Goal: Task Accomplishment & Management: Use online tool/utility

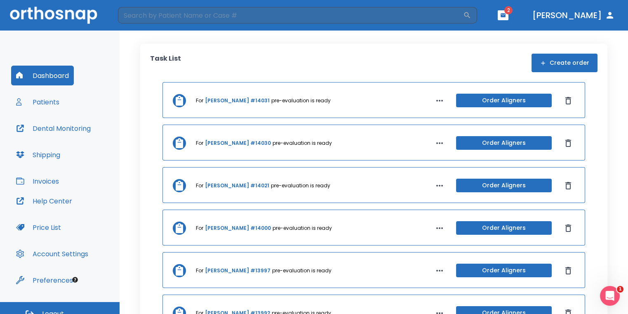
click at [506, 14] on icon "button" at bounding box center [503, 15] width 5 height 4
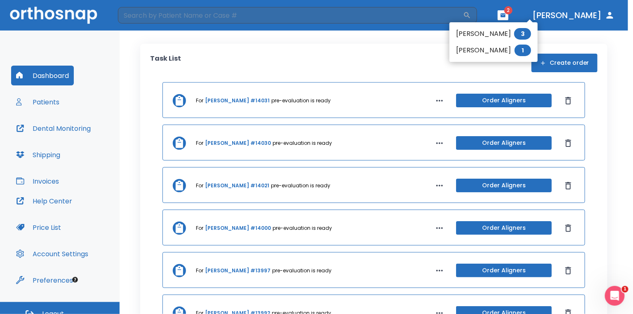
click at [349, 59] on div at bounding box center [316, 157] width 633 height 314
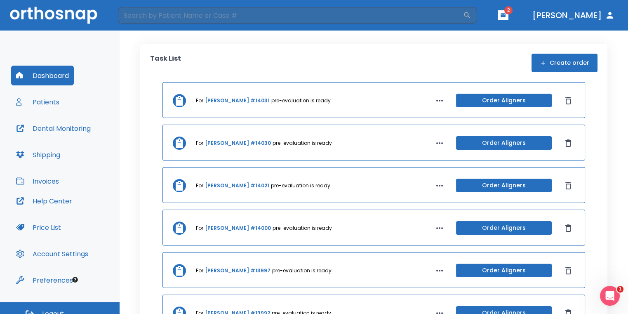
click at [513, 14] on span "2" at bounding box center [508, 10] width 8 height 8
click at [508, 19] on button "button" at bounding box center [503, 15] width 11 height 10
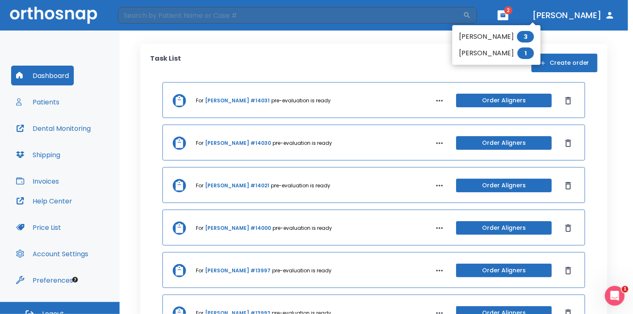
click at [431, 59] on div at bounding box center [316, 157] width 633 height 314
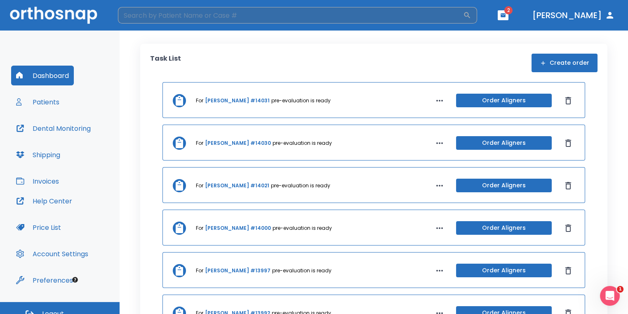
click at [213, 18] on input "search" at bounding box center [290, 15] width 345 height 16
type input "C"
type input "H"
type input "[PERSON_NAME]"
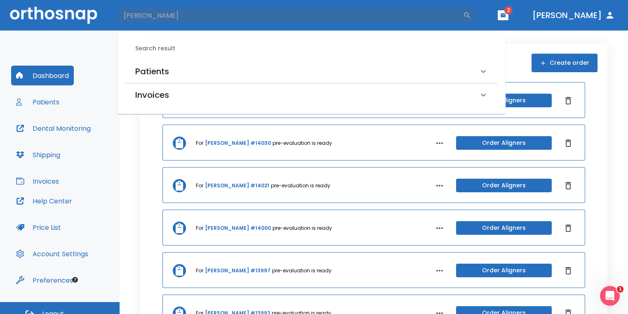
click at [184, 78] on div "Patients" at bounding box center [311, 71] width 373 height 23
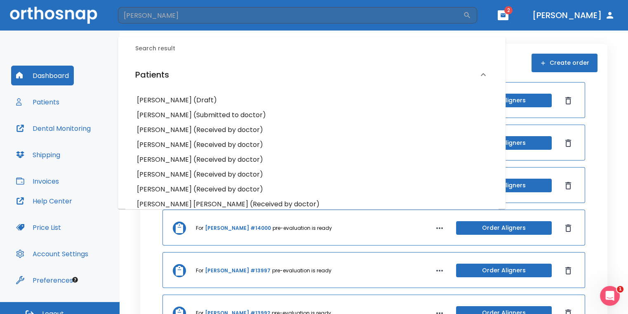
click at [177, 148] on h6 "[PERSON_NAME] (Received by doctor)" at bounding box center [312, 145] width 350 height 12
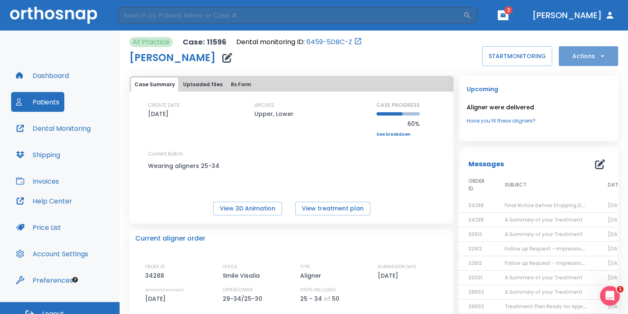
click at [598, 59] on icon "button" at bounding box center [602, 56] width 8 height 8
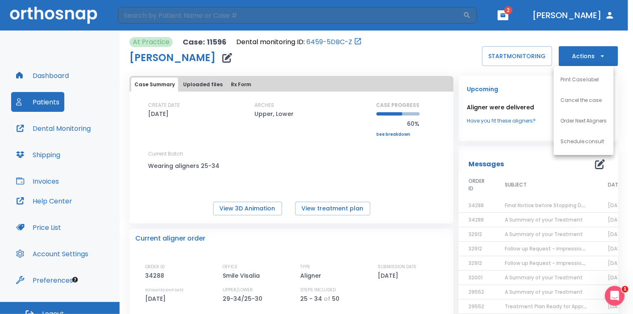
click at [592, 117] on li "Order Next Aligners" at bounding box center [584, 121] width 60 height 21
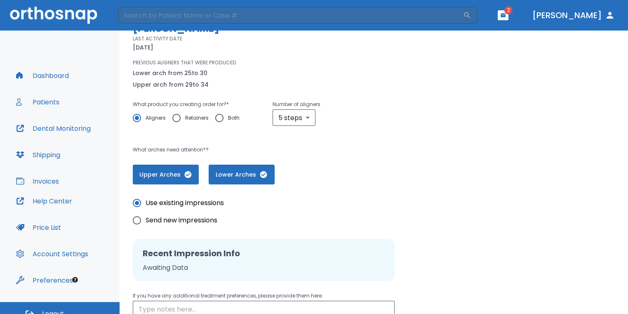
scroll to position [82, 0]
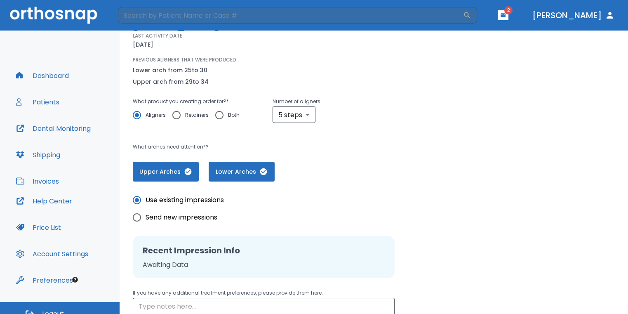
click at [137, 219] on input "Send new impressions" at bounding box center [136, 217] width 17 height 17
radio input "true"
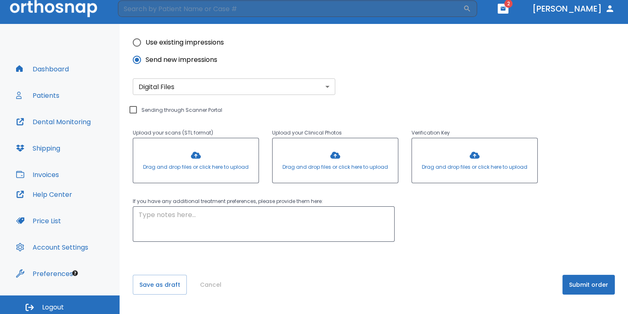
scroll to position [10, 0]
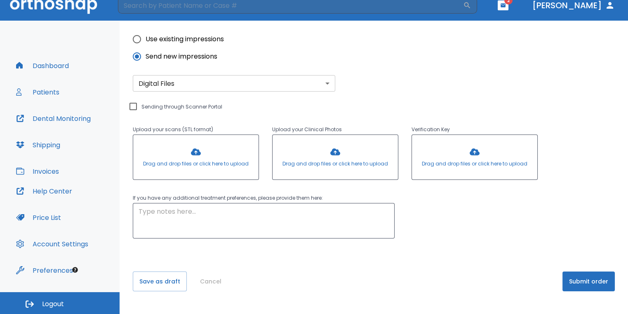
click at [586, 278] on button "Submit order" at bounding box center [588, 281] width 52 height 20
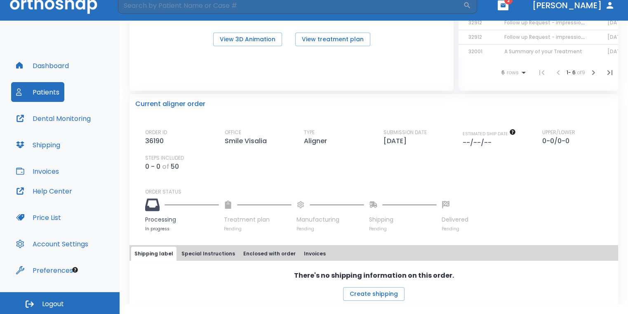
scroll to position [196, 0]
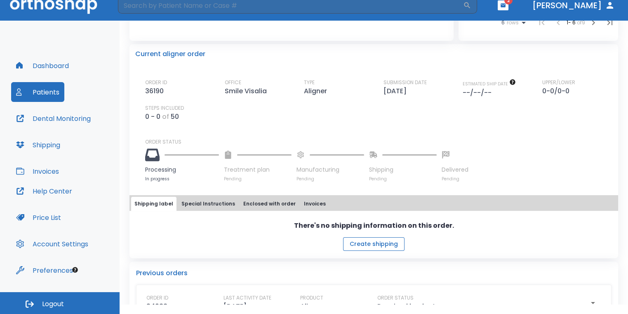
click at [349, 242] on button "Create shipping" at bounding box center [373, 244] width 61 height 14
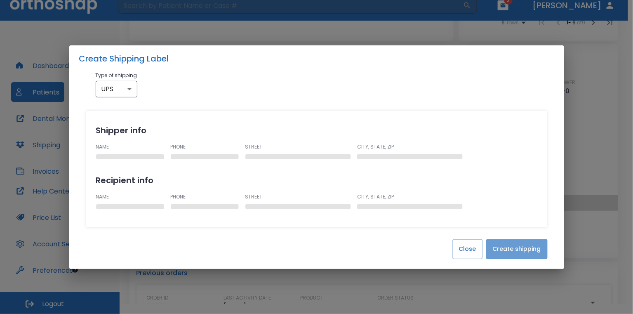
click at [528, 246] on button "Create shipping" at bounding box center [516, 249] width 61 height 20
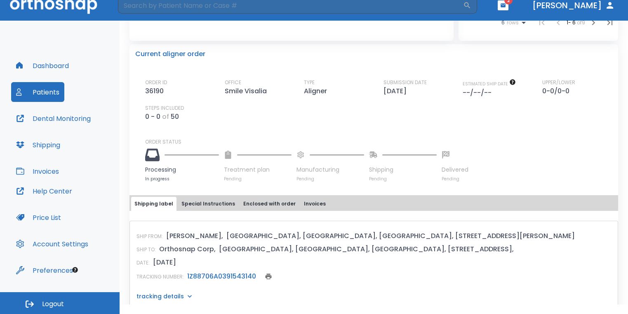
scroll to position [0, 0]
